Goal: Complete application form

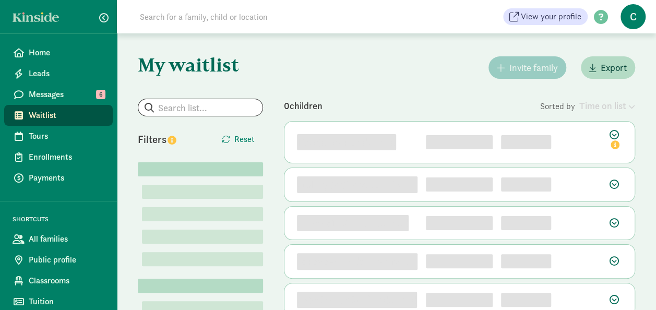
click at [51, 112] on span "Waitlist" at bounding box center [67, 115] width 76 height 13
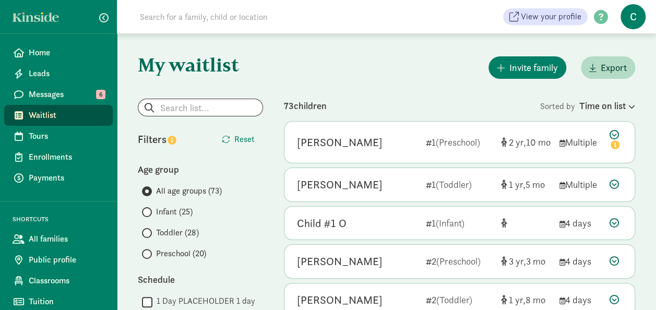
click at [174, 213] on span "Infant (25)" at bounding box center [174, 212] width 37 height 13
click at [149, 213] on input "Infant (25)" at bounding box center [145, 212] width 7 height 7
